Goal: Task Accomplishment & Management: Manage account settings

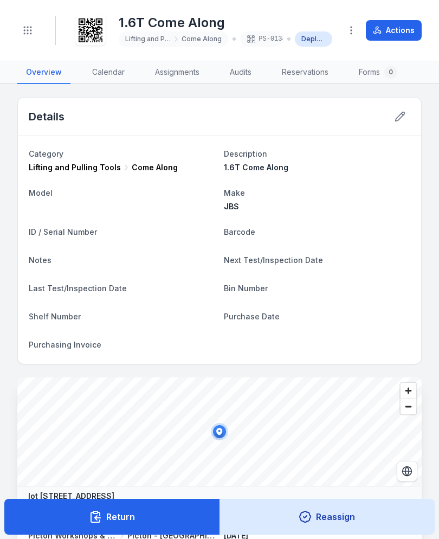
click at [24, 32] on icon "Toggle navigation" at bounding box center [27, 30] width 11 height 11
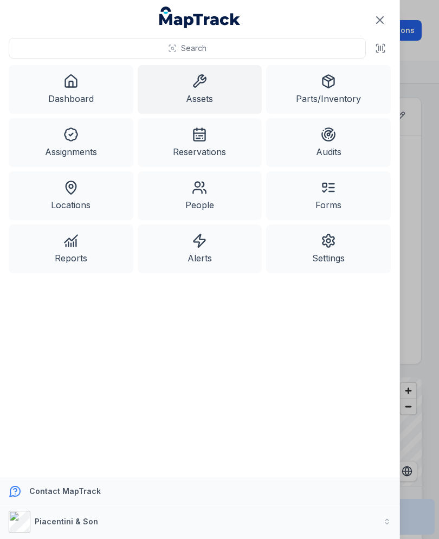
click at [217, 85] on link "Assets" at bounding box center [200, 89] width 125 height 49
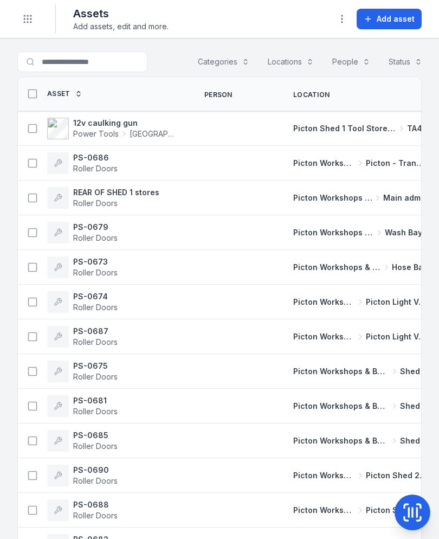
click at [402, 396] on div "Picton Workshops & Bays Shed 4" at bounding box center [360, 406] width 160 height 20
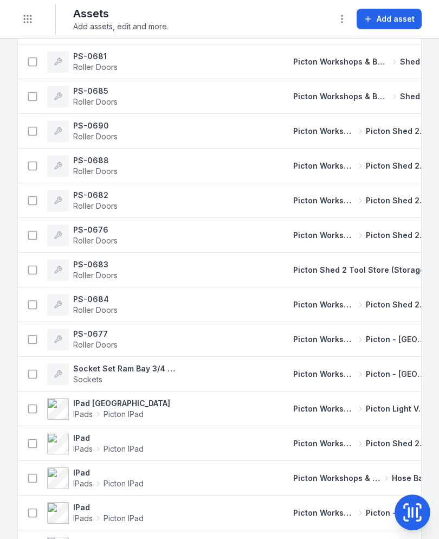
scroll to position [345, 0]
click at [409, 508] on icon at bounding box center [409, 512] width 0 height 9
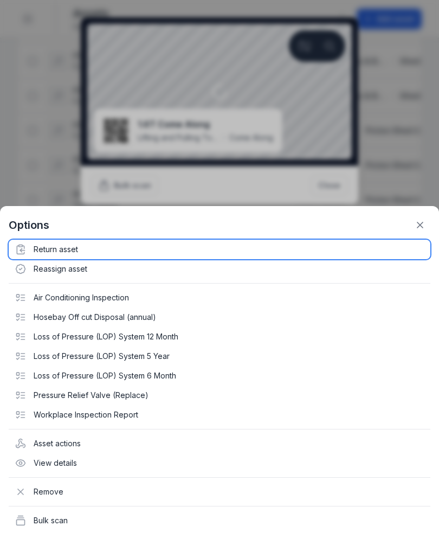
click at [70, 245] on div "Return asset" at bounding box center [220, 250] width 422 height 20
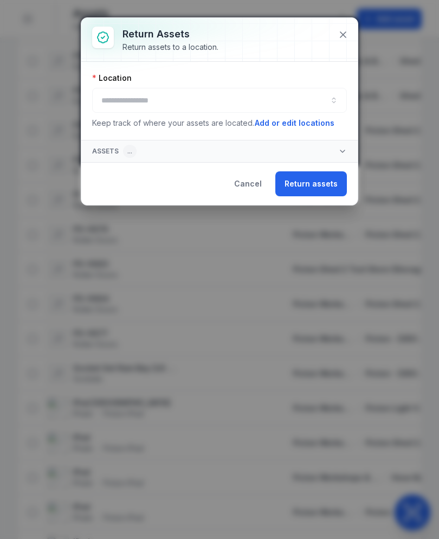
click at [219, 99] on button "button" at bounding box center [219, 100] width 255 height 25
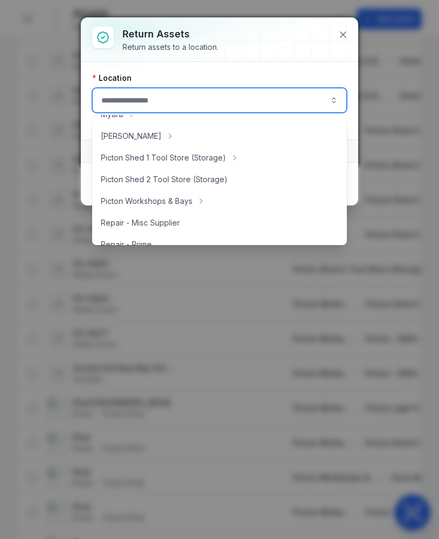
scroll to position [177, 0]
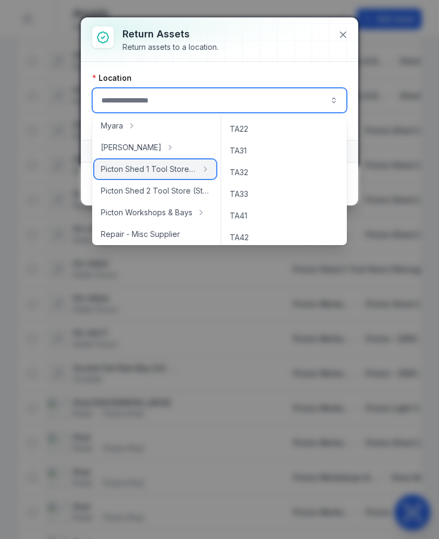
click at [129, 169] on span "Picton Shed 1 Tool Store (Storage)" at bounding box center [149, 169] width 96 height 11
type input "**********"
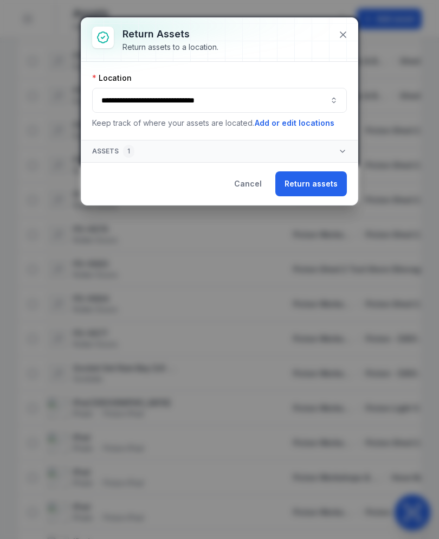
click at [291, 162] on button "Assets 1" at bounding box center [219, 151] width 277 height 22
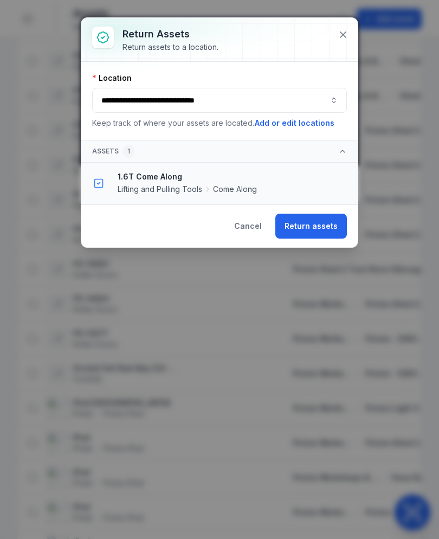
click at [318, 214] on button "Return assets" at bounding box center [311, 226] width 72 height 25
